Goal: Task Accomplishment & Management: Manage account settings

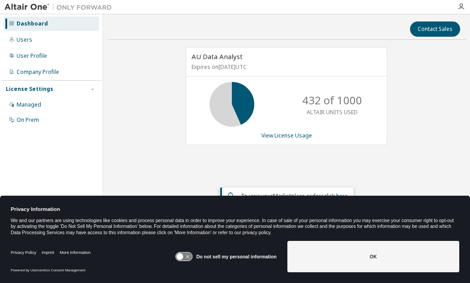
click at [185, 258] on icon at bounding box center [183, 256] width 17 height 8
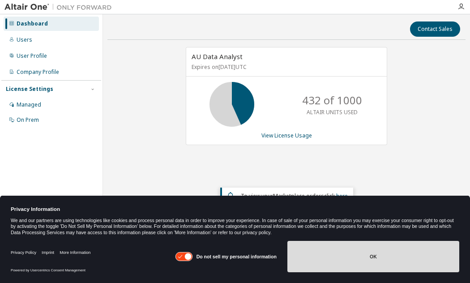
click at [354, 261] on button "OK" at bounding box center [373, 256] width 172 height 31
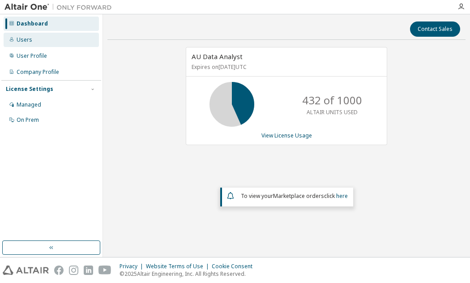
click at [35, 40] on div "Users" at bounding box center [51, 40] width 95 height 14
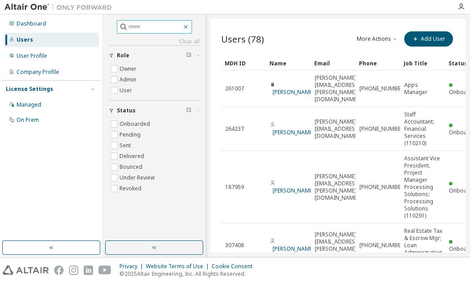
click at [187, 26] on icon "button" at bounding box center [185, 27] width 4 height 4
click at [161, 249] on button "button" at bounding box center [154, 247] width 98 height 14
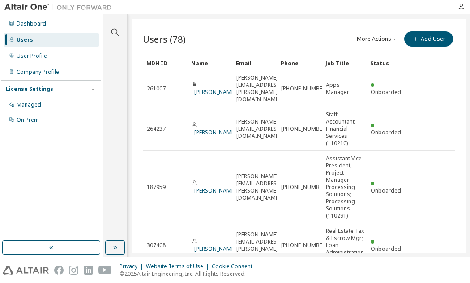
click at [379, 42] on button "More Actions" at bounding box center [377, 38] width 43 height 15
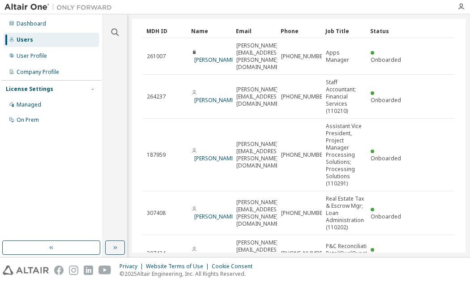
scroll to position [45, 0]
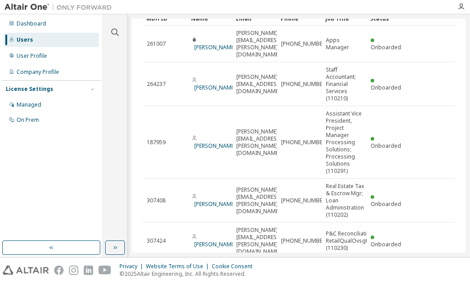
click at [110, 120] on div "Clear all Status Onboarded Pending Sent Delivered Bounced Under Review Revoked …" at bounding box center [114, 128] width 21 height 224
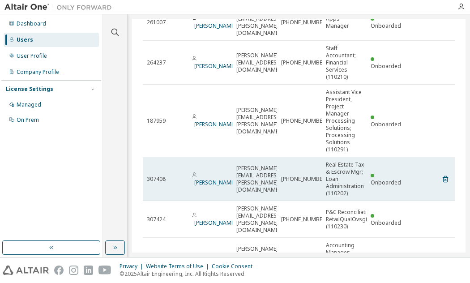
scroll to position [0, 0]
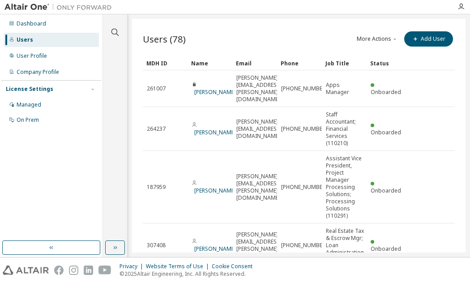
click at [195, 64] on div "Name" at bounding box center [210, 63] width 38 height 14
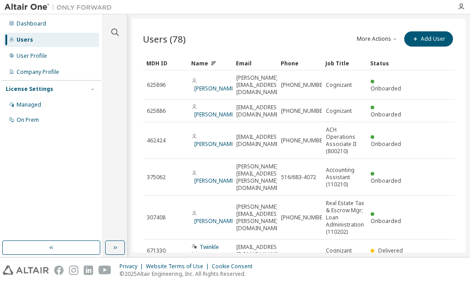
click at [202, 62] on div "Name" at bounding box center [210, 63] width 38 height 14
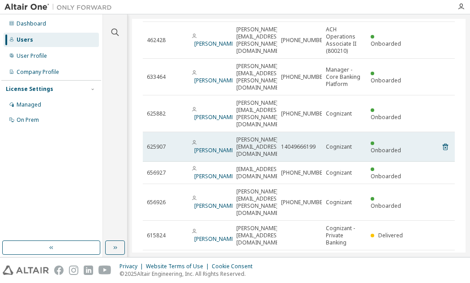
scroll to position [133, 0]
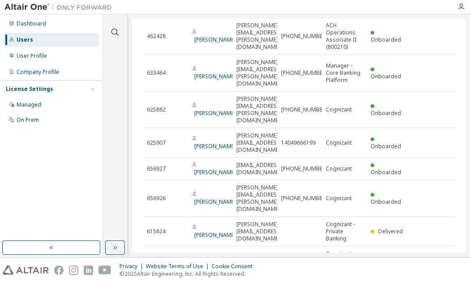
click at [426, 281] on icon "button" at bounding box center [431, 286] width 11 height 11
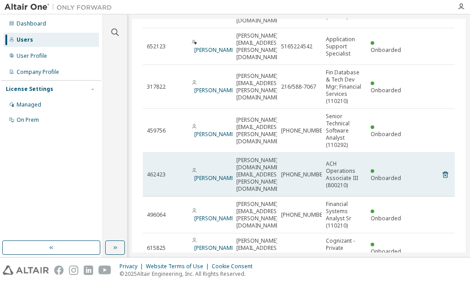
scroll to position [88, 0]
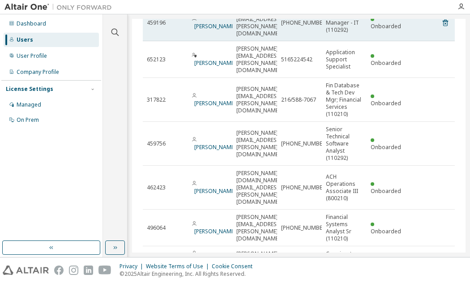
drag, startPoint x: 263, startPoint y: 18, endPoint x: 278, endPoint y: 25, distance: 16.4
click at [263, 18] on div "Clear all Status Onboarded Pending Sent Delivered Bounced Under Review Revoked …" at bounding box center [286, 135] width 367 height 242
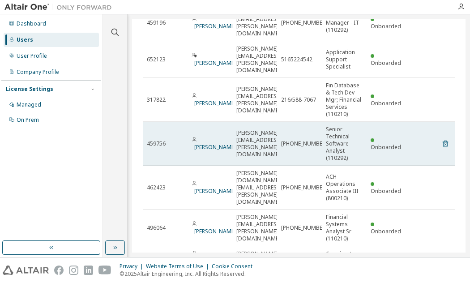
click at [441, 138] on icon at bounding box center [445, 143] width 8 height 11
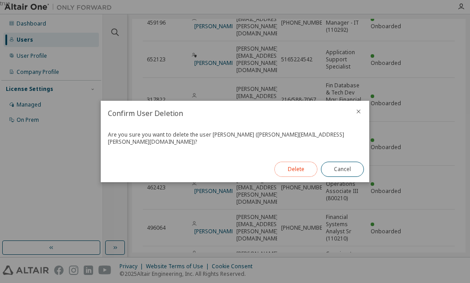
click at [292, 166] on button "Delete" at bounding box center [295, 168] width 43 height 15
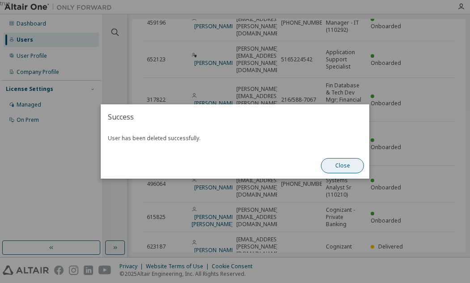
click at [340, 167] on button "Close" at bounding box center [342, 165] width 43 height 15
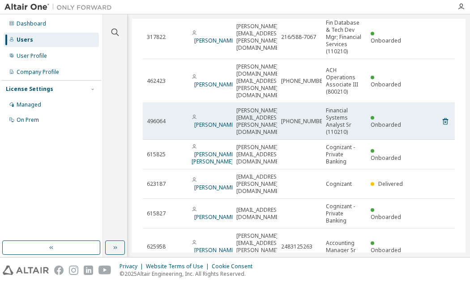
scroll to position [154, 0]
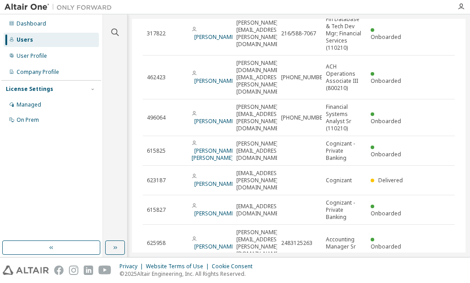
click at [269, 244] on div "Users (77) More Actions Import From CSV Export To CSV Add User Clear Load Save …" at bounding box center [298, 135] width 333 height 233
click at [428, 267] on icon "button" at bounding box center [431, 272] width 11 height 11
type input "*"
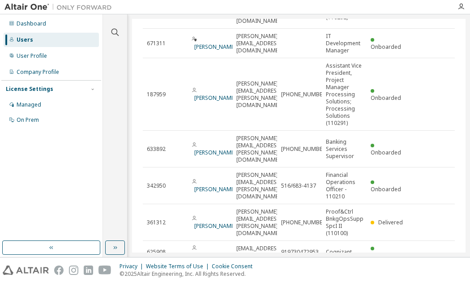
scroll to position [77, 0]
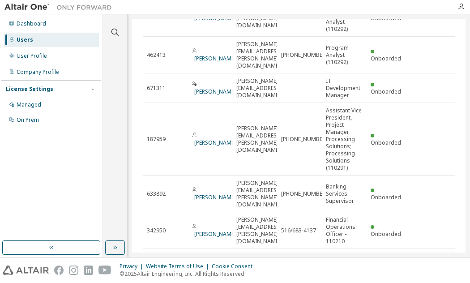
drag, startPoint x: 164, startPoint y: 4, endPoint x: 190, endPoint y: 10, distance: 27.2
click at [164, 4] on div at bounding box center [283, 7] width 335 height 14
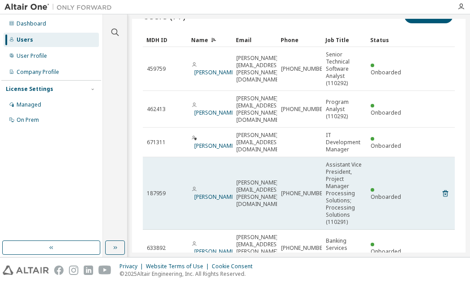
scroll to position [0, 0]
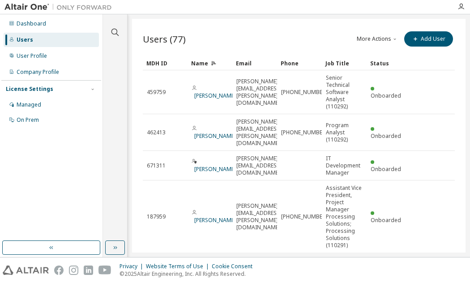
click at [393, 38] on icon "button" at bounding box center [394, 38] width 5 height 5
click at [117, 247] on icon "button" at bounding box center [114, 247] width 7 height 7
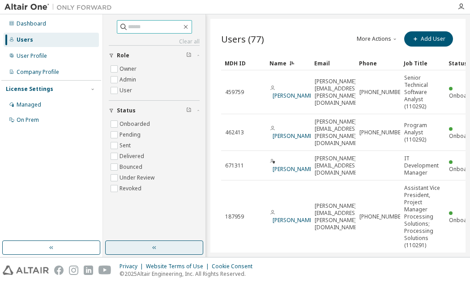
click at [142, 29] on input "text" at bounding box center [155, 26] width 54 height 9
type input "*********"
type input "*"
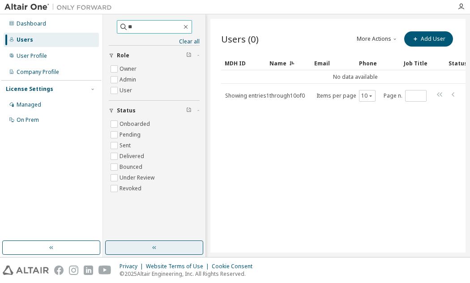
type input "*"
click at [144, 25] on input "text" at bounding box center [155, 26] width 54 height 9
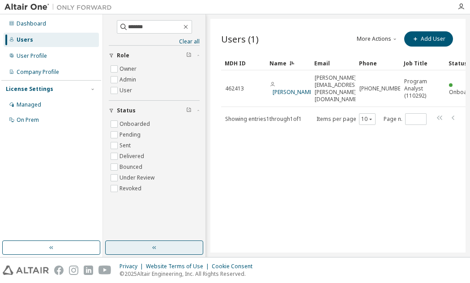
click at [298, 149] on div "Users (1) More Actions Import From CSV Export To CSV Add User Clear Load Save S…" at bounding box center [337, 135] width 255 height 233
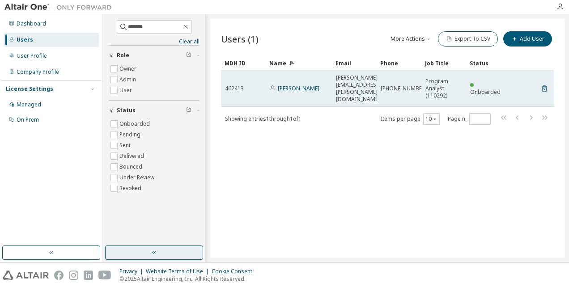
click at [469, 84] on icon at bounding box center [544, 88] width 8 height 11
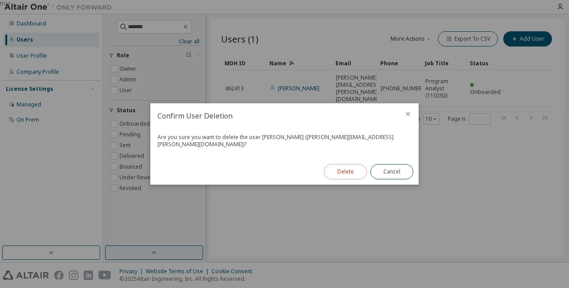
click at [351, 169] on button "Delete" at bounding box center [345, 171] width 43 height 15
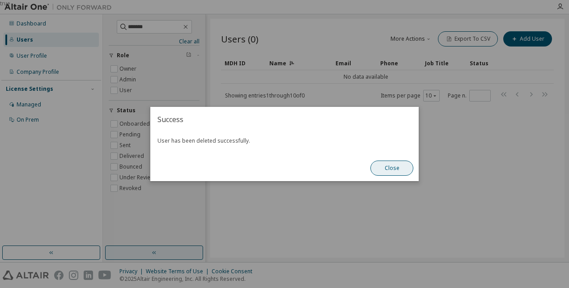
click at [389, 170] on button "Close" at bounding box center [391, 168] width 43 height 15
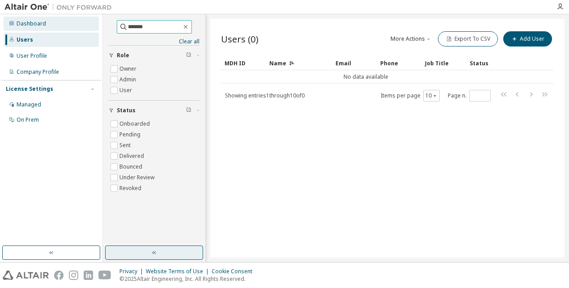
drag, startPoint x: 146, startPoint y: 26, endPoint x: 94, endPoint y: 22, distance: 52.0
click at [94, 22] on div "Dashboard Users User Profile Company Profile License Settings Managed On Prem *…" at bounding box center [284, 138] width 569 height 248
paste input "*"
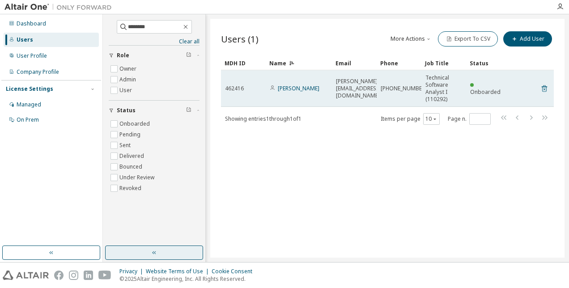
click at [469, 89] on icon at bounding box center [544, 88] width 8 height 11
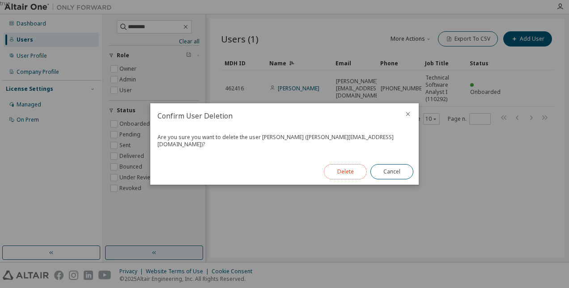
click at [346, 175] on button "Delete" at bounding box center [345, 171] width 43 height 15
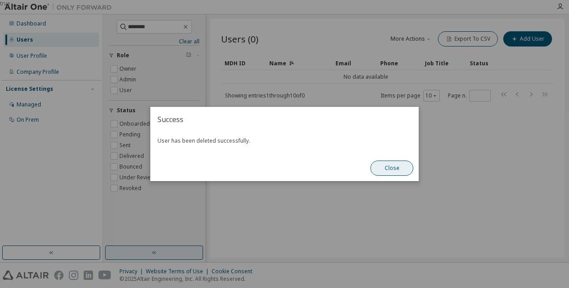
click at [383, 168] on button "Close" at bounding box center [391, 168] width 43 height 15
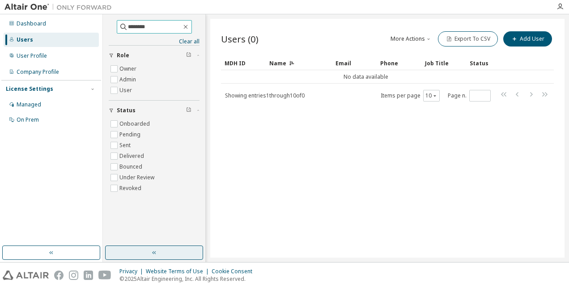
drag, startPoint x: 135, startPoint y: 19, endPoint x: 84, endPoint y: 16, distance: 50.6
click at [84, 16] on div "Dashboard Users User Profile Company Profile License Settings Managed On Prem *…" at bounding box center [284, 138] width 569 height 248
paste input "text"
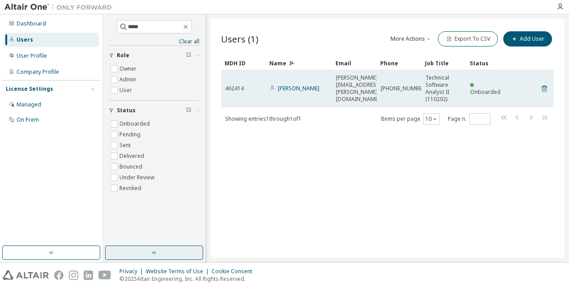
click at [469, 88] on icon at bounding box center [544, 88] width 8 height 11
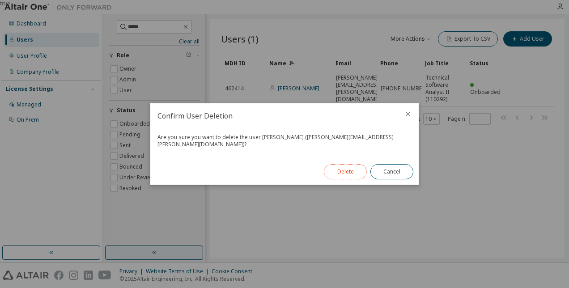
click at [349, 168] on button "Delete" at bounding box center [345, 171] width 43 height 15
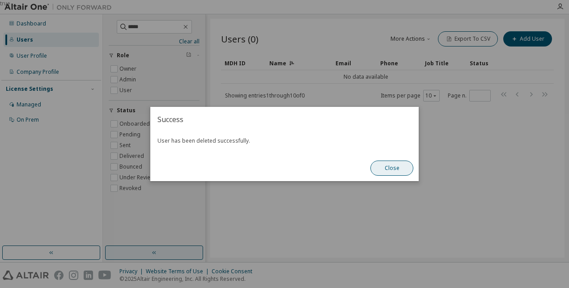
click at [381, 168] on button "Close" at bounding box center [391, 168] width 43 height 15
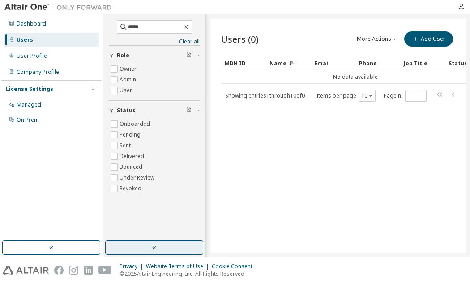
click at [160, 6] on div at bounding box center [283, 7] width 335 height 14
drag, startPoint x: 153, startPoint y: 25, endPoint x: 154, endPoint y: 30, distance: 5.4
click at [101, 22] on div "Dashboard Users User Profile Company Profile License Settings Managed On Prem *…" at bounding box center [235, 135] width 470 height 242
drag, startPoint x: 110, startPoint y: 24, endPoint x: 103, endPoint y: 25, distance: 7.3
click at [104, 24] on div "*** Clear all Status Onboarded Pending Sent Delivered Bounced Under Review Revo…" at bounding box center [154, 135] width 103 height 242
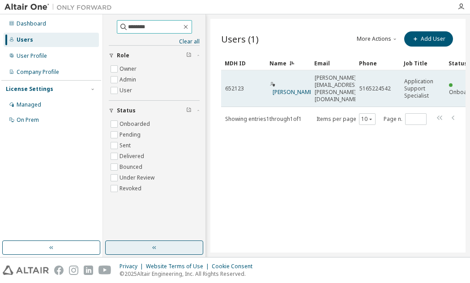
drag, startPoint x: 147, startPoint y: 22, endPoint x: 316, endPoint y: 82, distance: 179.5
click at [96, 24] on div "Dashboard Users User Profile Company Profile License Settings Managed On Prem *…" at bounding box center [235, 135] width 470 height 242
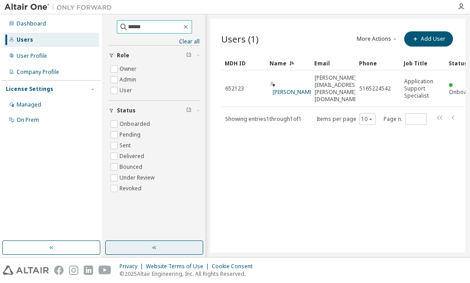
type input "******"
click at [187, 27] on icon "button" at bounding box center [185, 27] width 4 height 4
